Goal: Transaction & Acquisition: Subscribe to service/newsletter

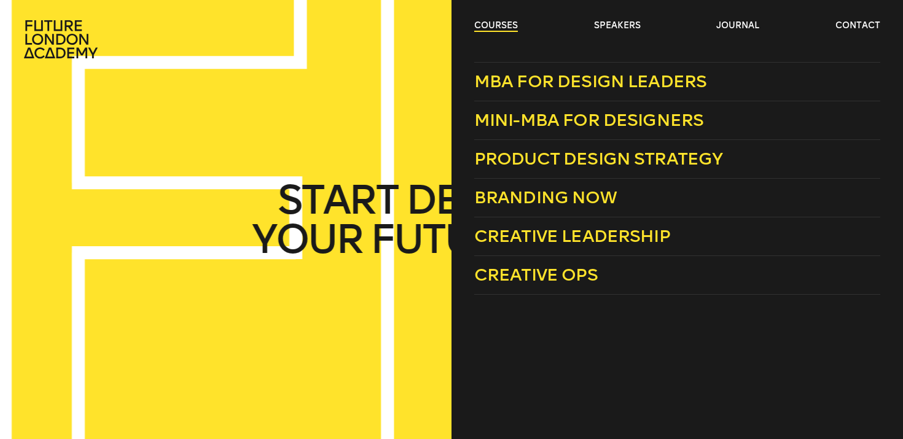
click at [505, 25] on link "courses" at bounding box center [496, 26] width 44 height 12
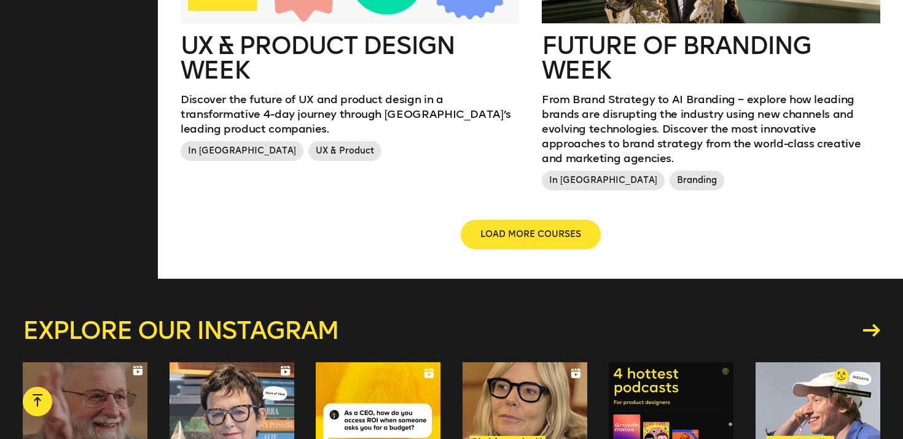
scroll to position [1617, 0]
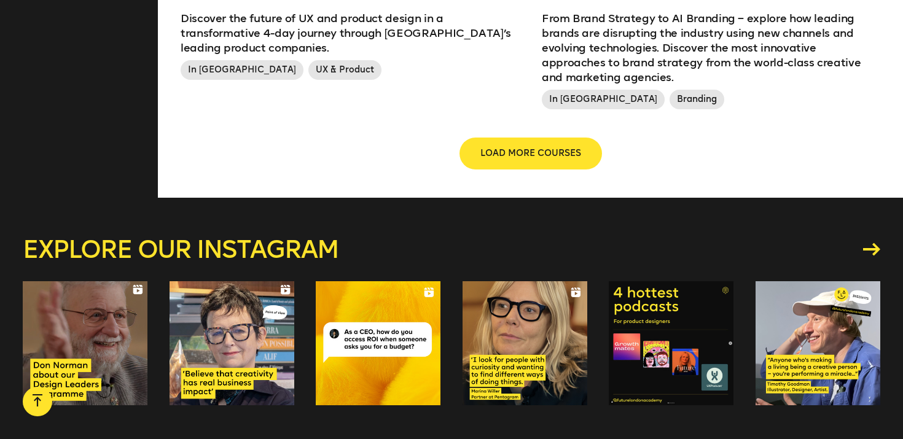
click at [551, 147] on span "LOAD MORE COURSES" at bounding box center [530, 153] width 101 height 12
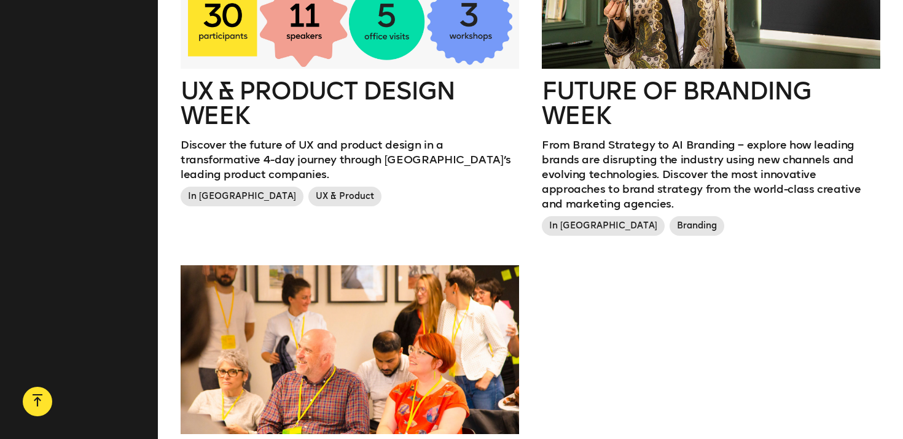
scroll to position [1492, 0]
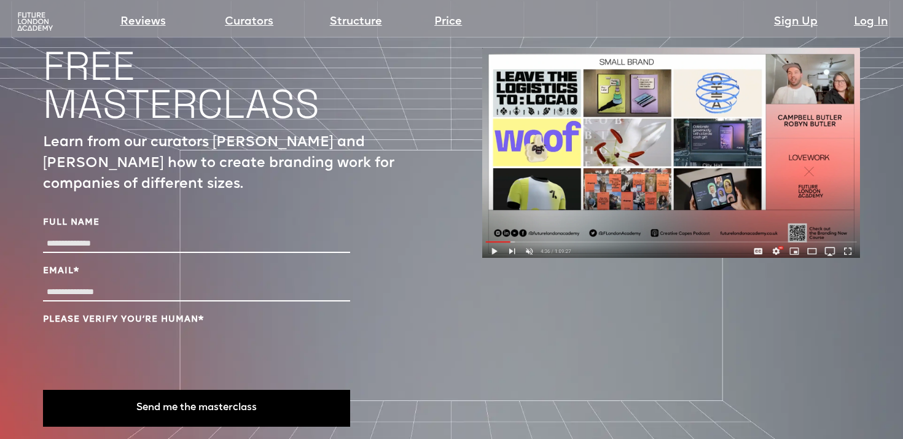
scroll to position [4123, 0]
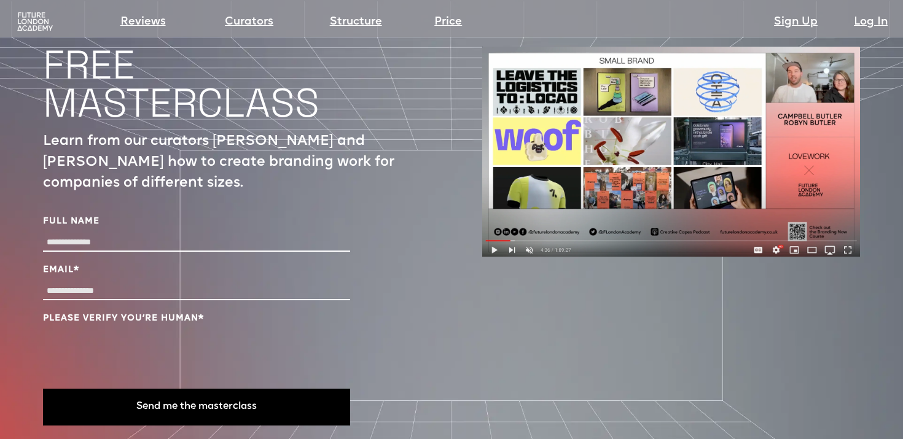
click at [181, 216] on div "Full Name" at bounding box center [196, 235] width 307 height 39
click at [107, 234] on input "Full Name" at bounding box center [196, 243] width 307 height 18
type input "*"
type input "**********"
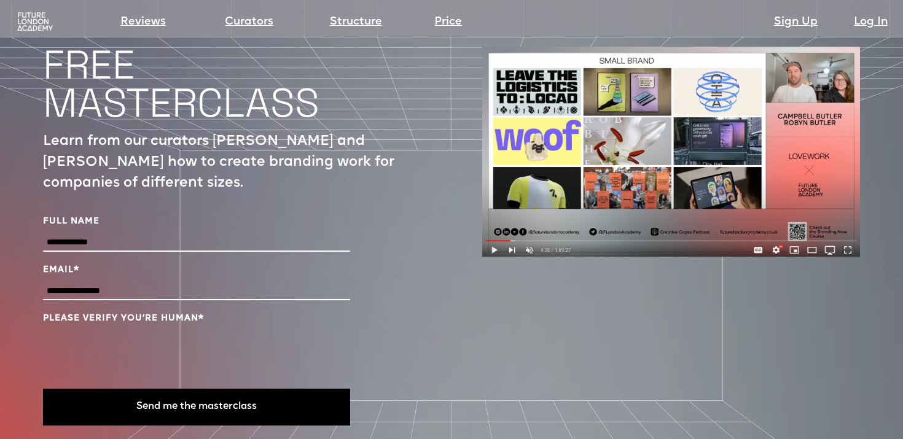
click at [235, 389] on button "Send me the masterclass" at bounding box center [196, 407] width 307 height 37
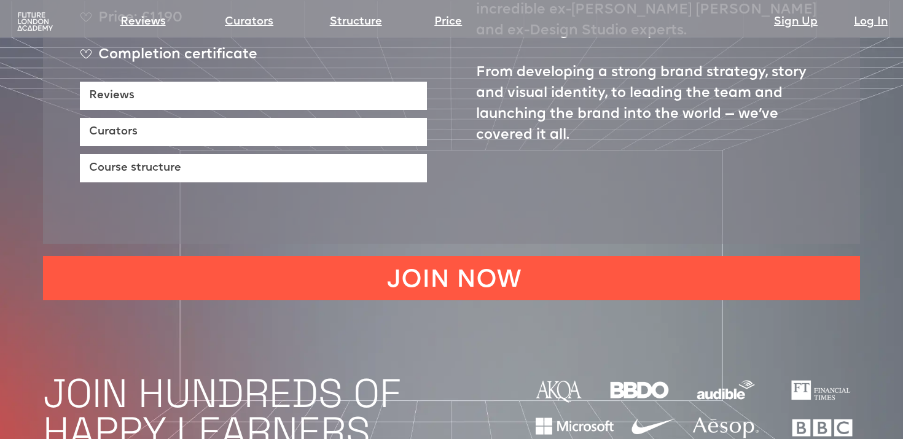
scroll to position [685, 0]
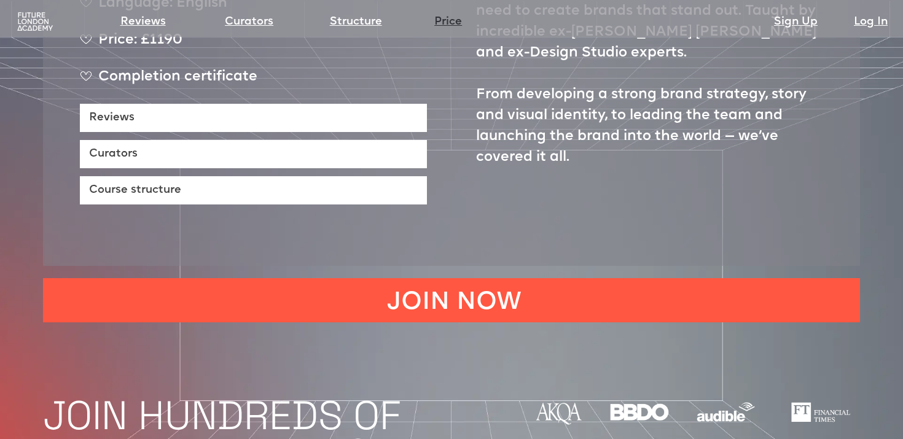
click at [457, 25] on link "Price" at bounding box center [448, 22] width 28 height 17
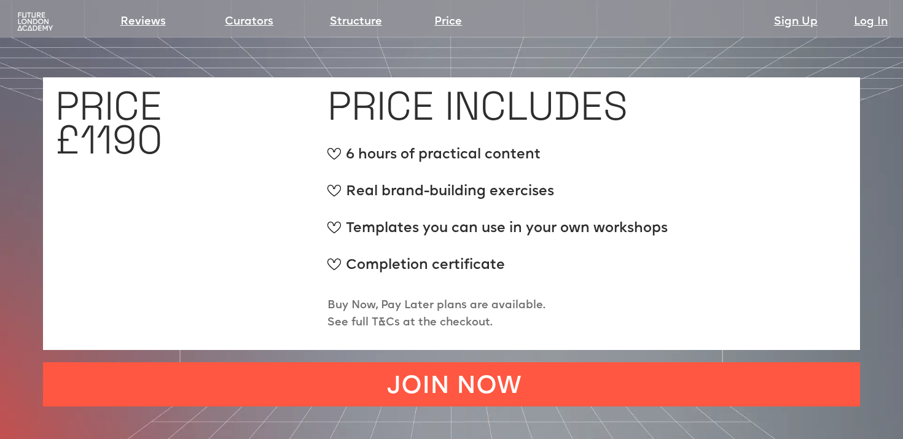
scroll to position [4493, 0]
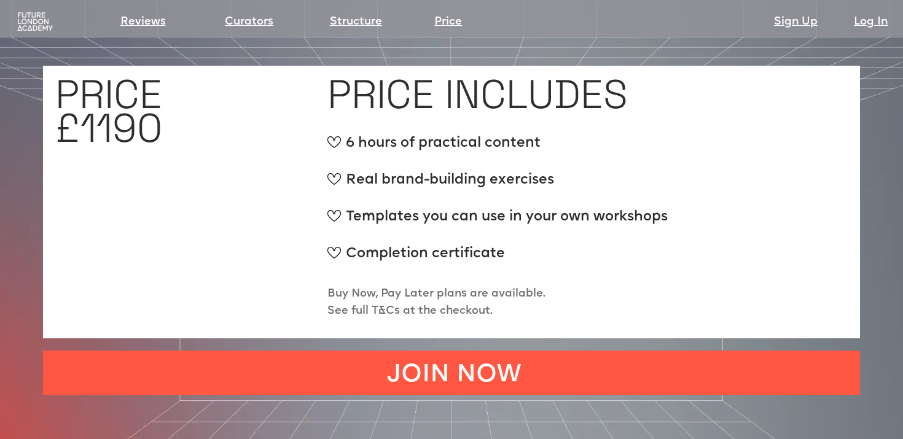
click at [37, 27] on img at bounding box center [34, 22] width 39 height 20
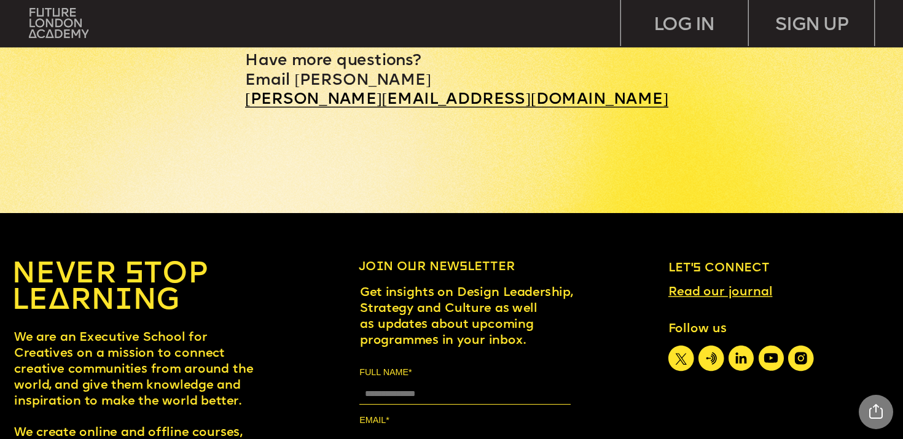
scroll to position [5597, 0]
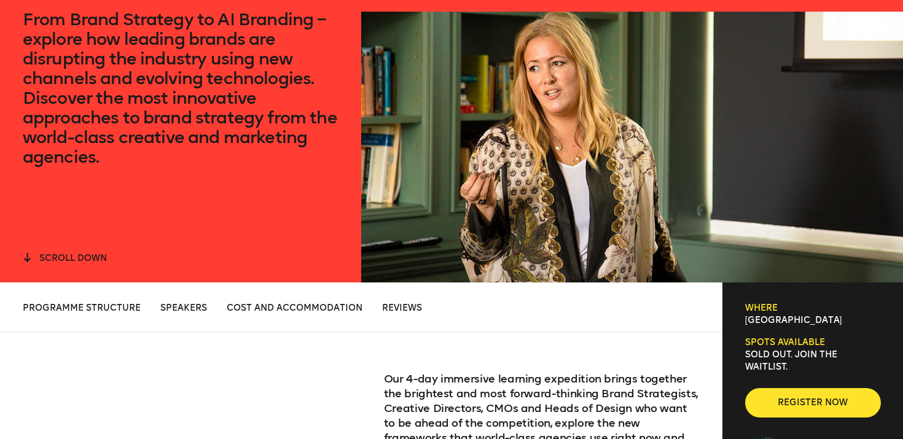
scroll to position [349, 0]
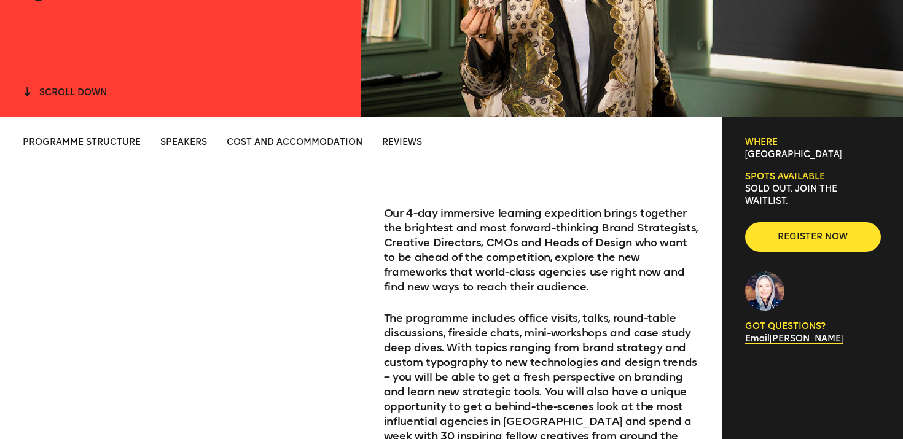
click at [87, 136] on li "Programme Structure" at bounding box center [82, 142] width 118 height 12
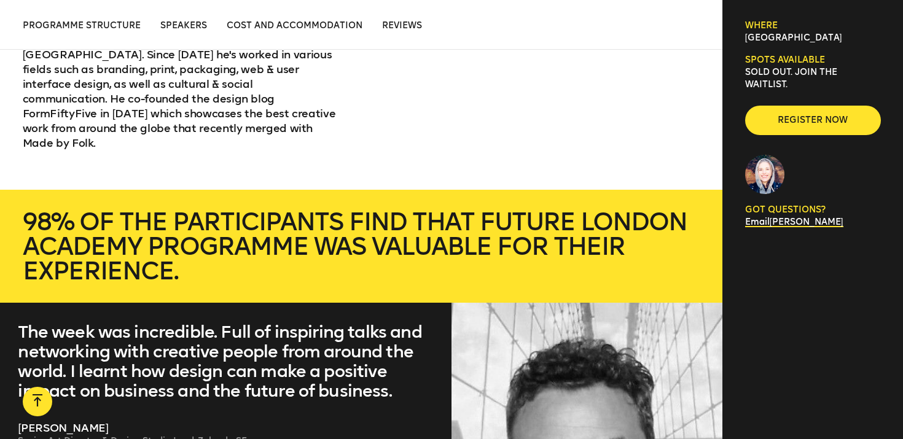
scroll to position [3482, 0]
